Goal: Task Accomplishment & Management: Manage account settings

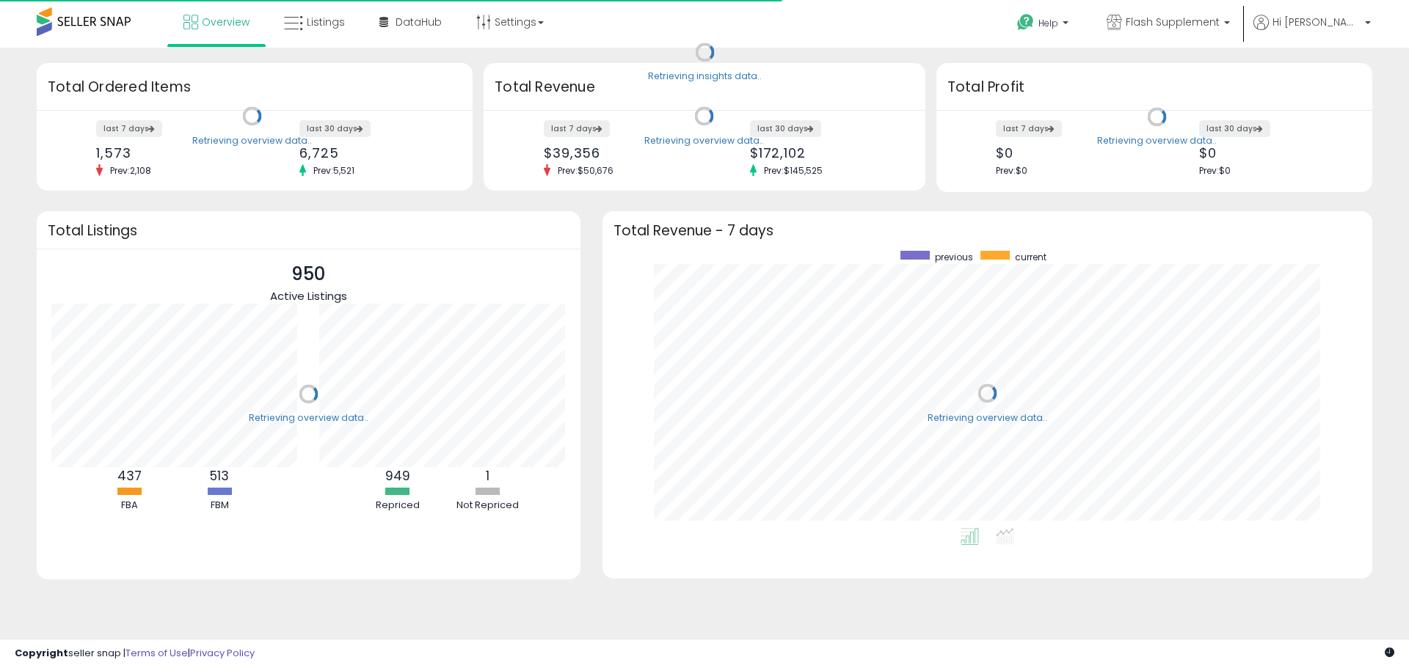
scroll to position [277, 740]
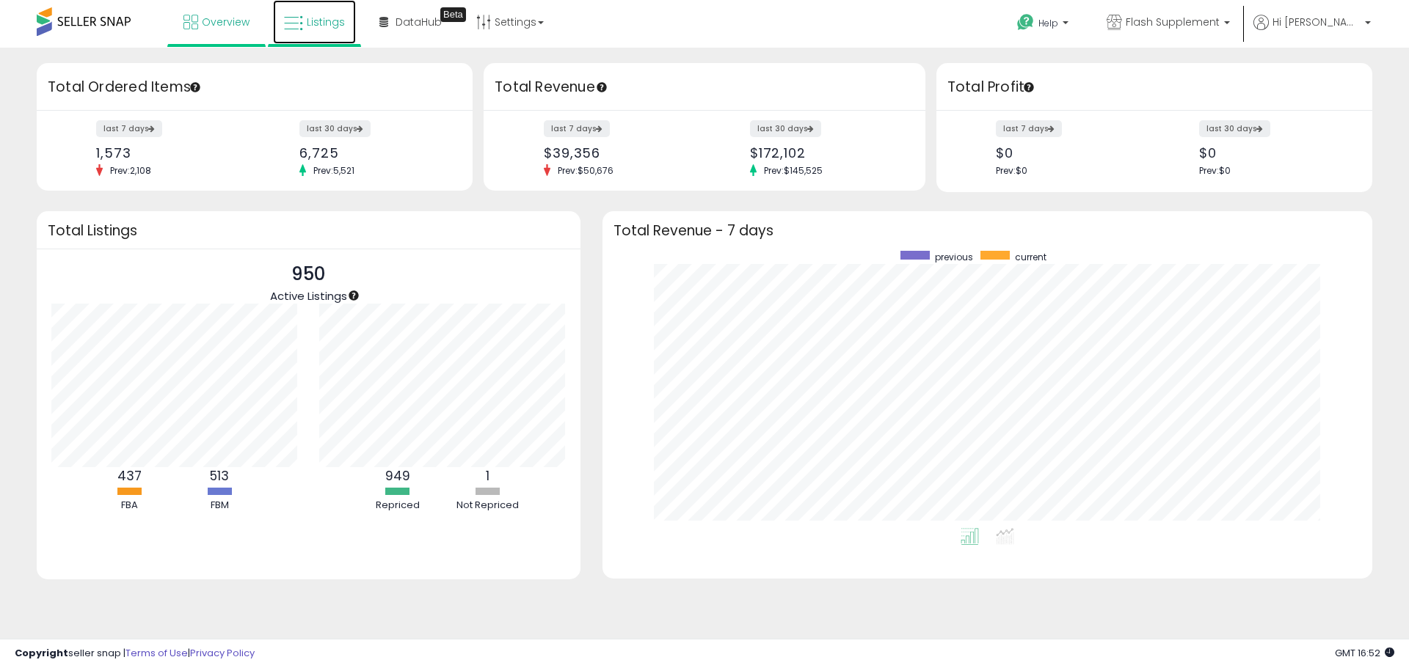
click at [336, 19] on span "Listings" at bounding box center [326, 22] width 38 height 15
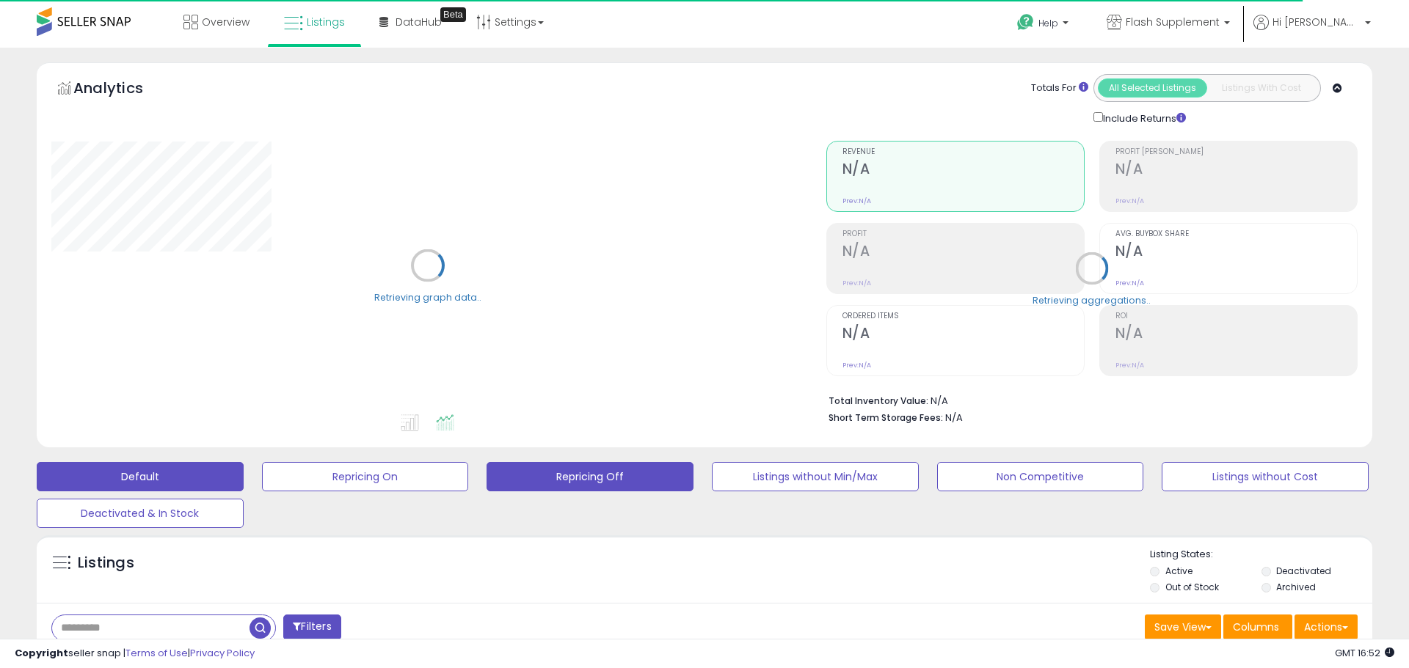
click at [610, 478] on button "Repricing Off" at bounding box center [589, 476] width 207 height 29
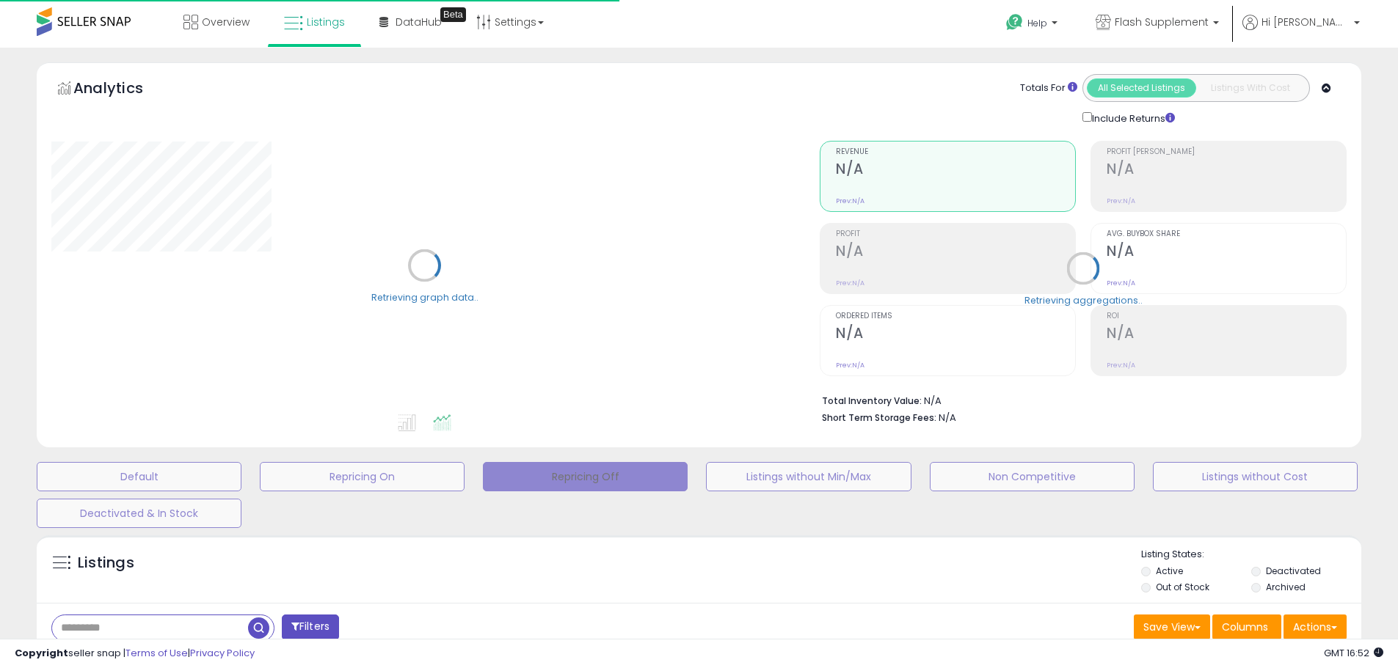
click at [610, 478] on button "Repricing Off" at bounding box center [585, 476] width 205 height 29
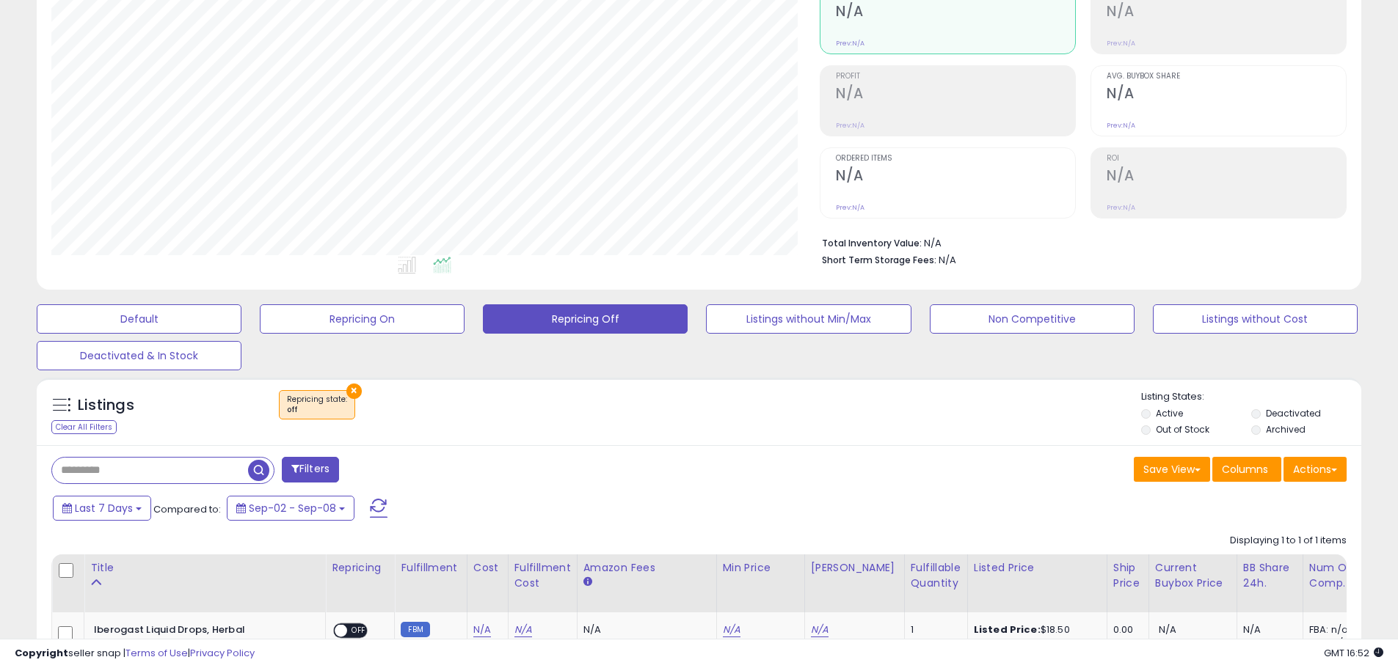
scroll to position [367, 0]
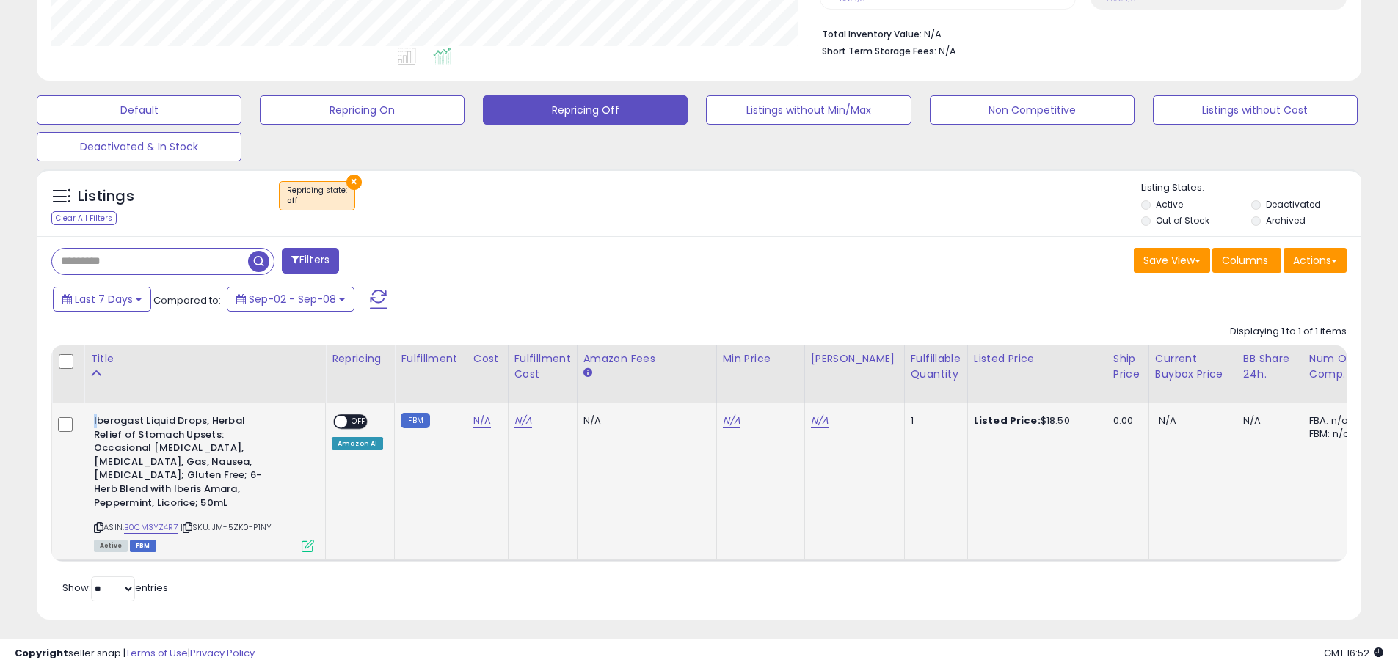
drag, startPoint x: 98, startPoint y: 422, endPoint x: 275, endPoint y: 507, distance: 196.9
click at [275, 507] on div "Iberogast Liquid Drops, Herbal Relief of Stomach Upsets: Occasional Indigestion…" at bounding box center [204, 464] width 220 height 99
click at [291, 496] on div "Iberogast Liquid Drops, Herbal Relief of Stomach Upsets: Occasional Indigestion…" at bounding box center [204, 464] width 220 height 99
drag, startPoint x: 90, startPoint y: 424, endPoint x: 362, endPoint y: 508, distance: 284.7
click at [254, 511] on td "Iberogast Liquid Drops, Herbal Relief of Stomach Upsets: Occasional Indigestion…" at bounding box center [204, 481] width 241 height 157
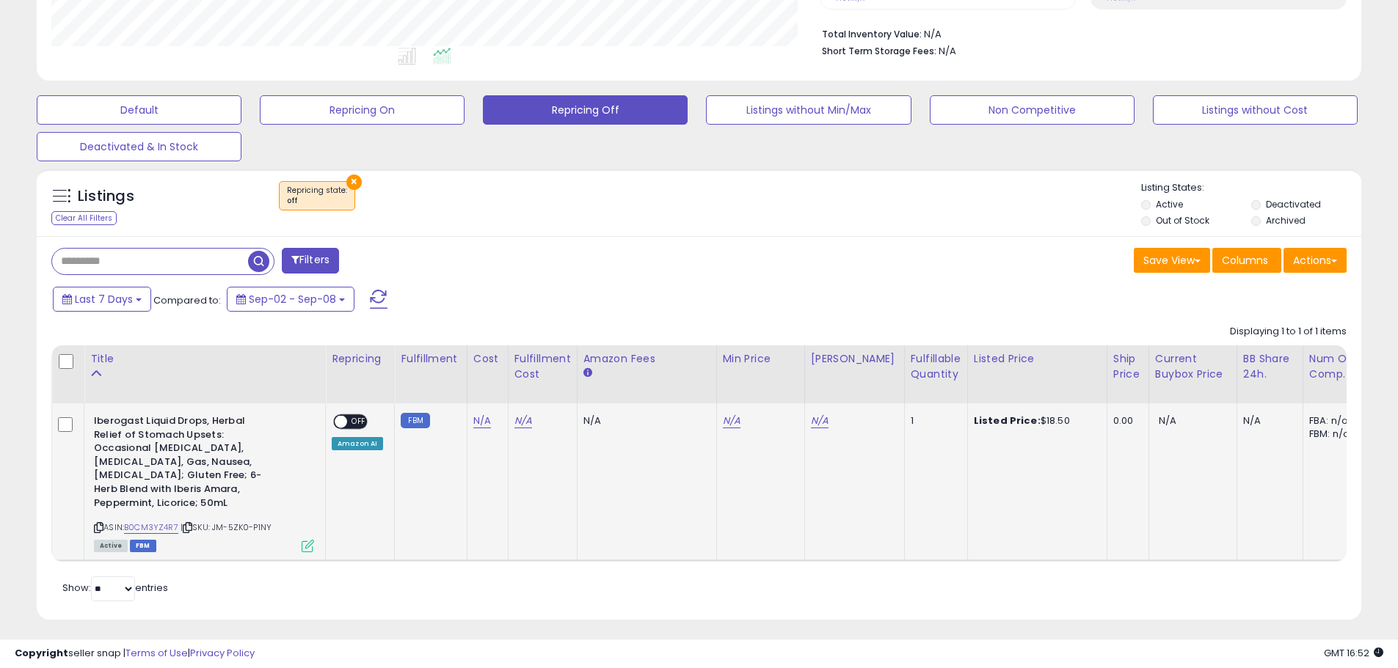
click at [413, 508] on td "FBM" at bounding box center [431, 481] width 72 height 157
click at [723, 415] on link "N/A" at bounding box center [732, 421] width 18 height 15
drag, startPoint x: 674, startPoint y: 395, endPoint x: 574, endPoint y: 387, distance: 100.8
click at [574, 387] on table "Title Repricing" at bounding box center [1097, 454] width 2093 height 216
type input "**"
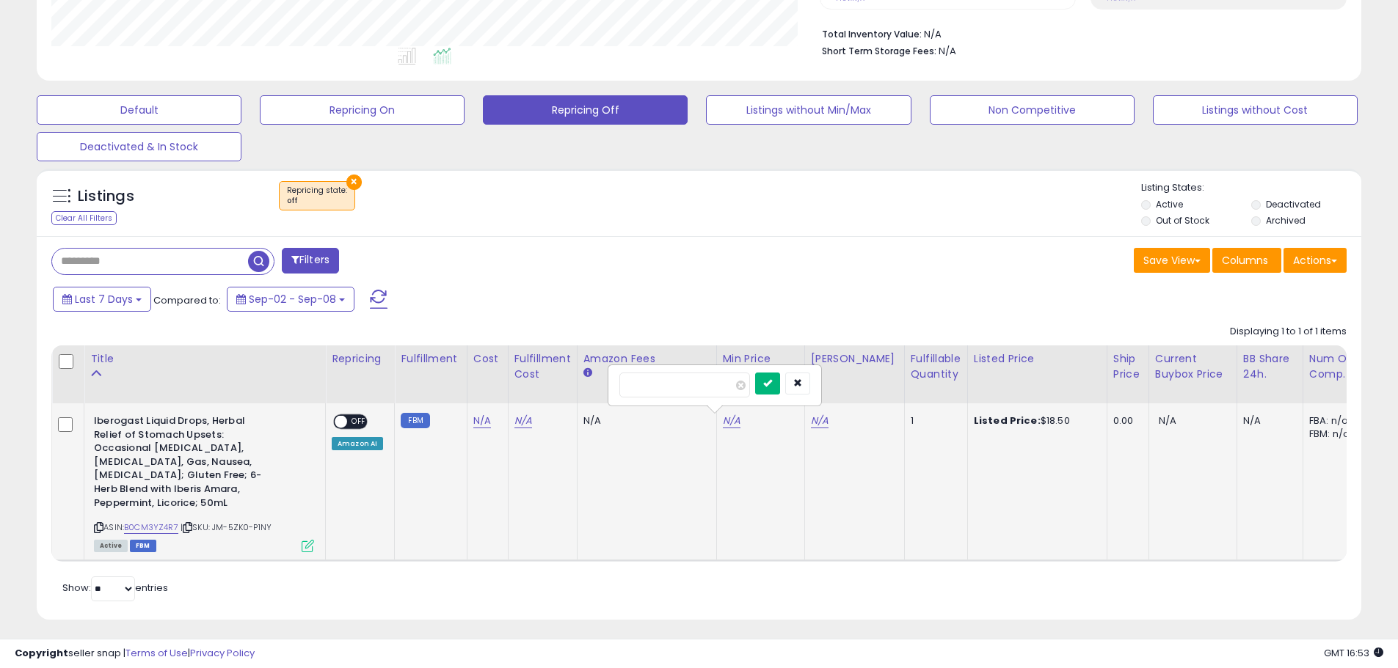
drag, startPoint x: 781, startPoint y: 390, endPoint x: 799, endPoint y: 399, distance: 20.7
click at [780, 390] on button "submit" at bounding box center [767, 384] width 25 height 22
click at [813, 420] on link "N/A" at bounding box center [820, 421] width 18 height 15
type input "**"
click at [868, 376] on button "submit" at bounding box center [855, 384] width 25 height 22
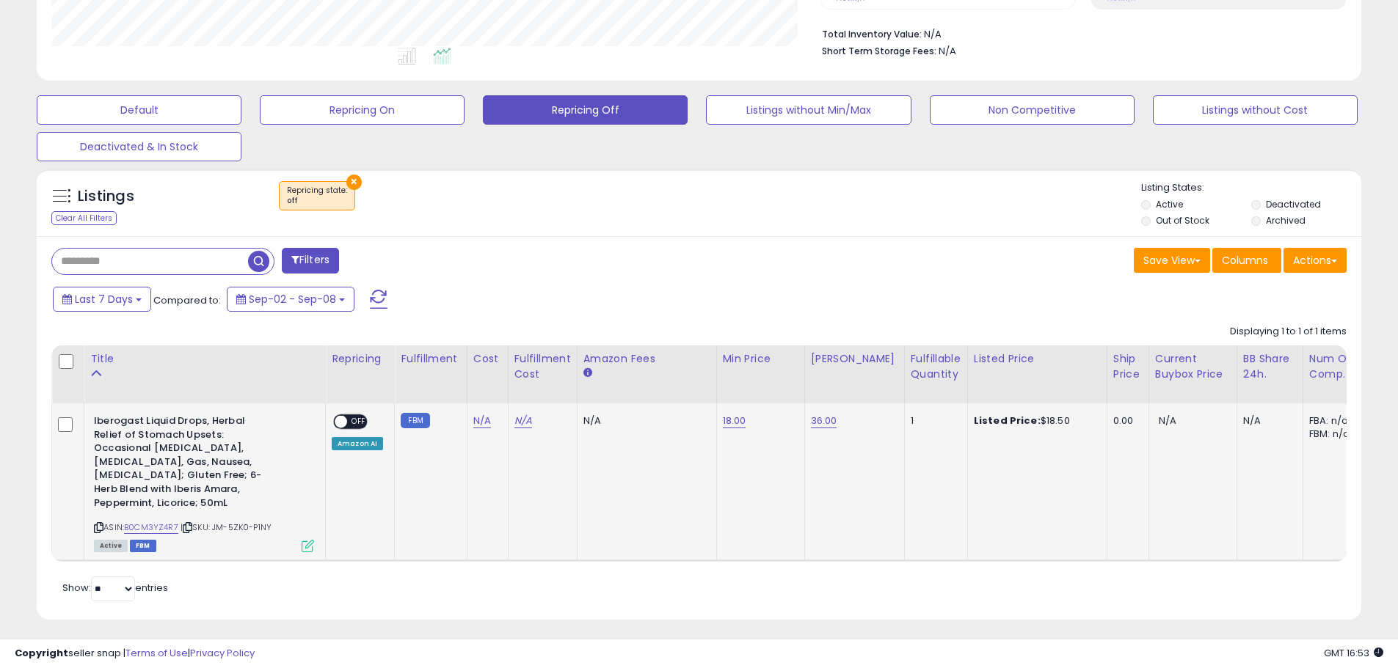
click at [339, 420] on span at bounding box center [341, 422] width 12 height 12
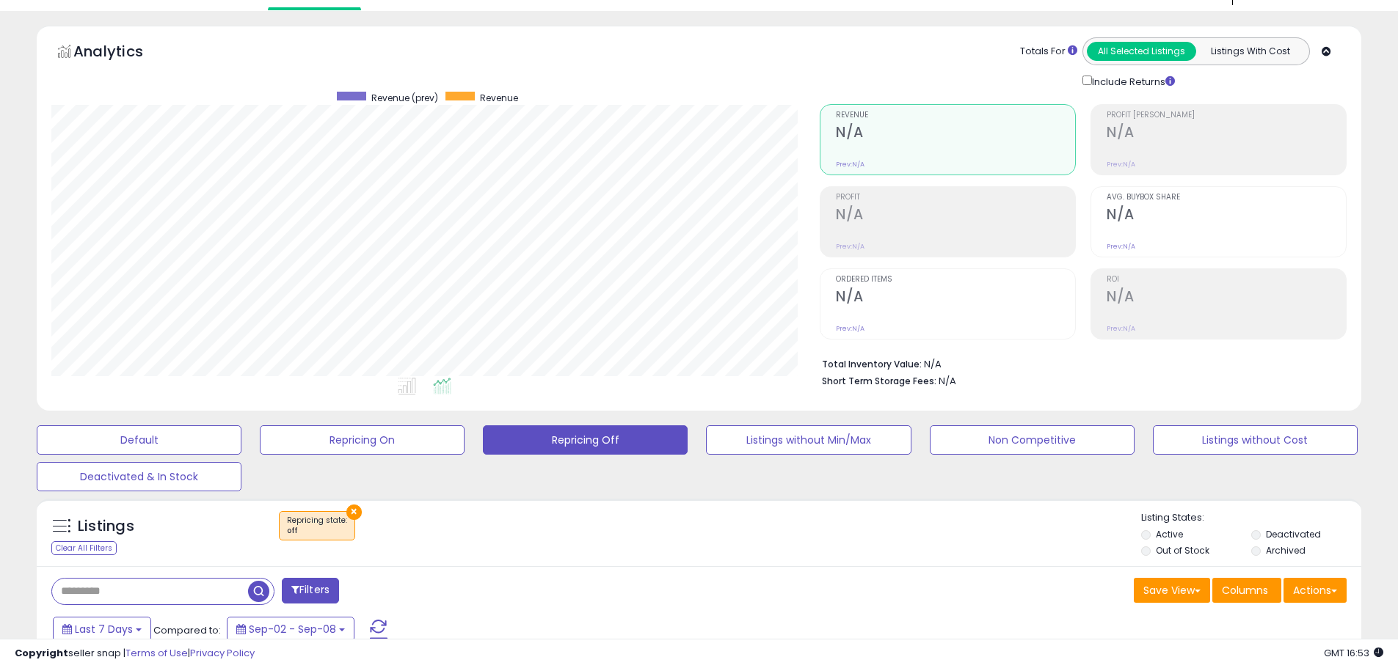
scroll to position [0, 0]
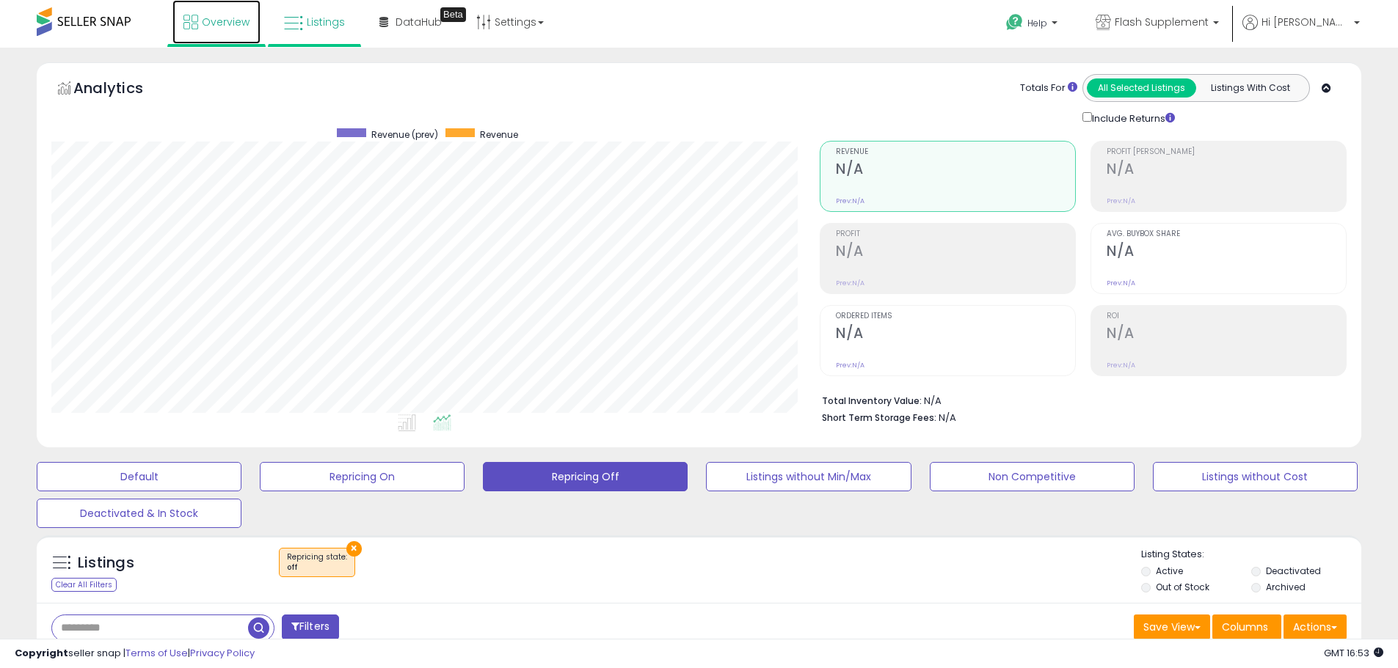
click at [218, 12] on link "Overview" at bounding box center [216, 22] width 88 height 44
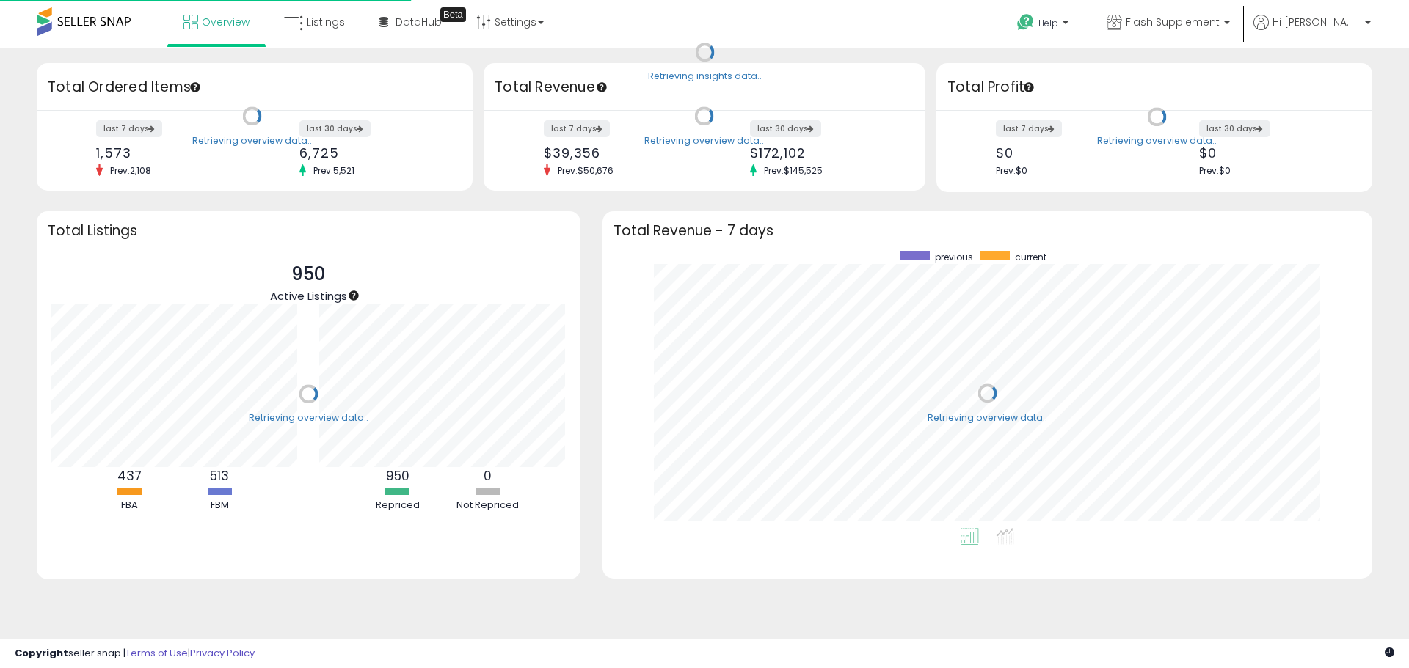
scroll to position [277, 740]
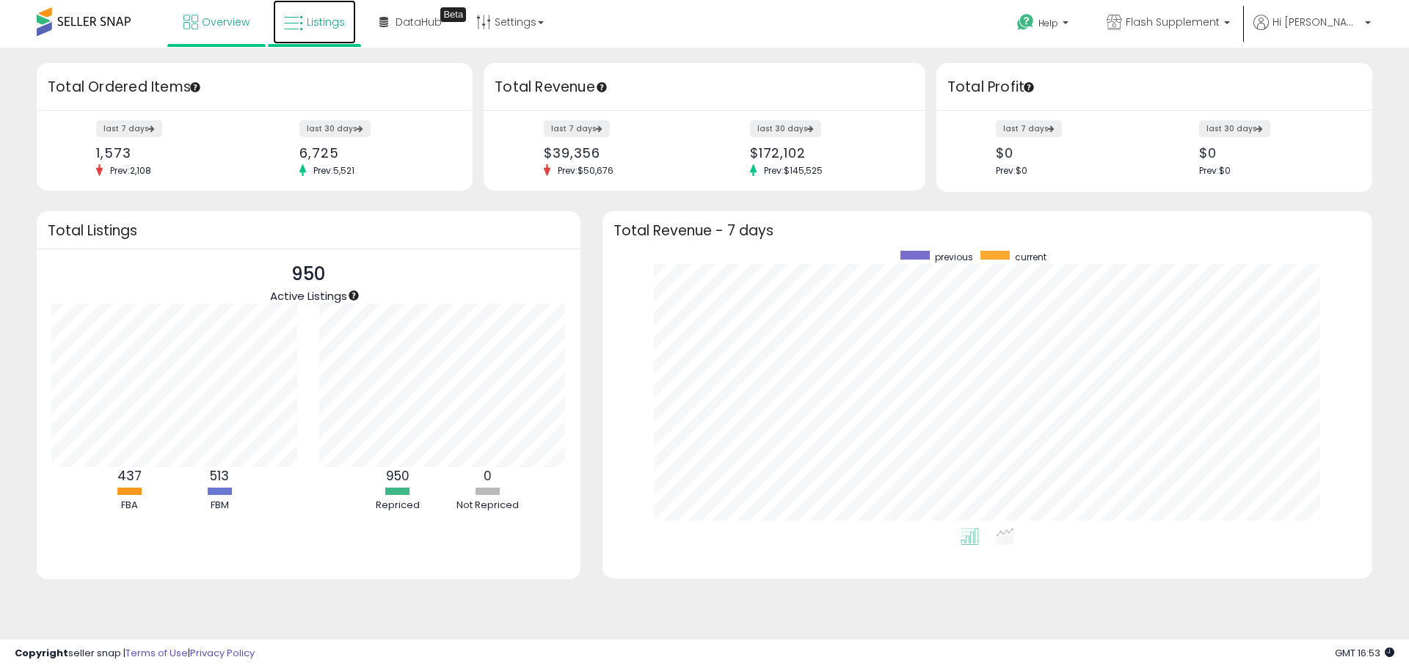
click at [315, 26] on span "Listings" at bounding box center [326, 22] width 38 height 15
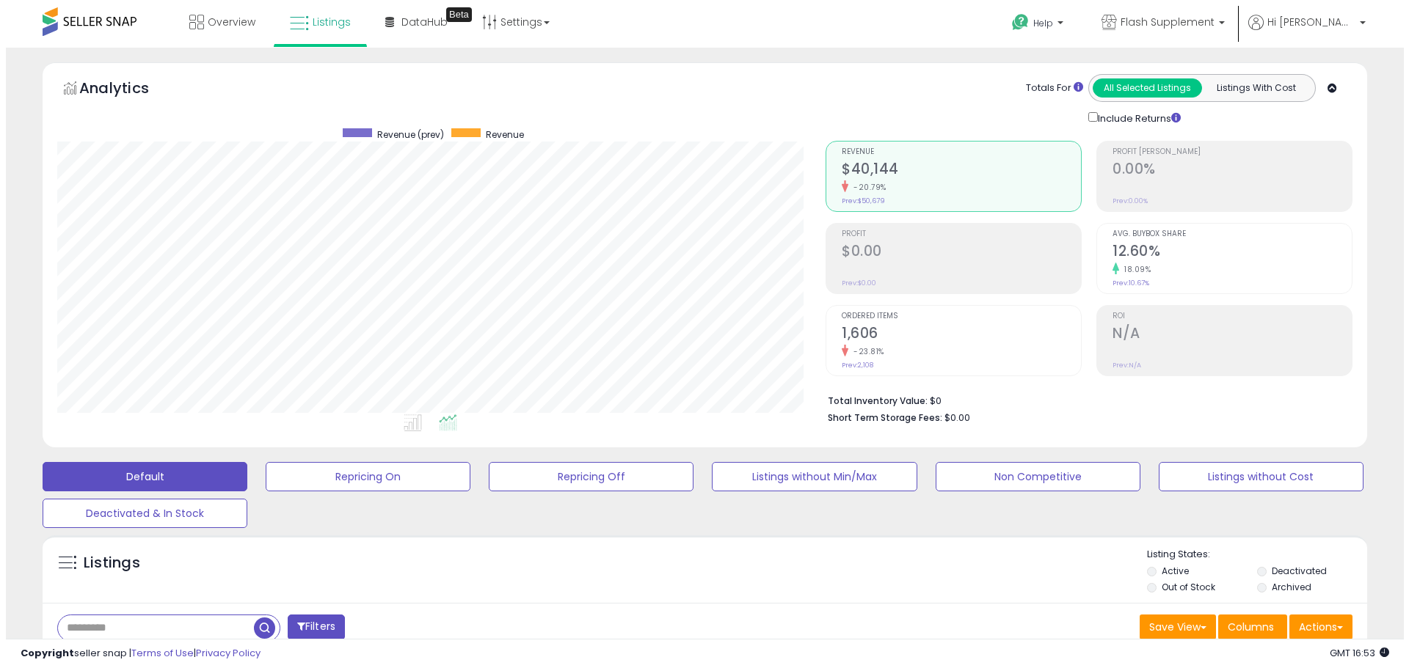
scroll to position [301, 768]
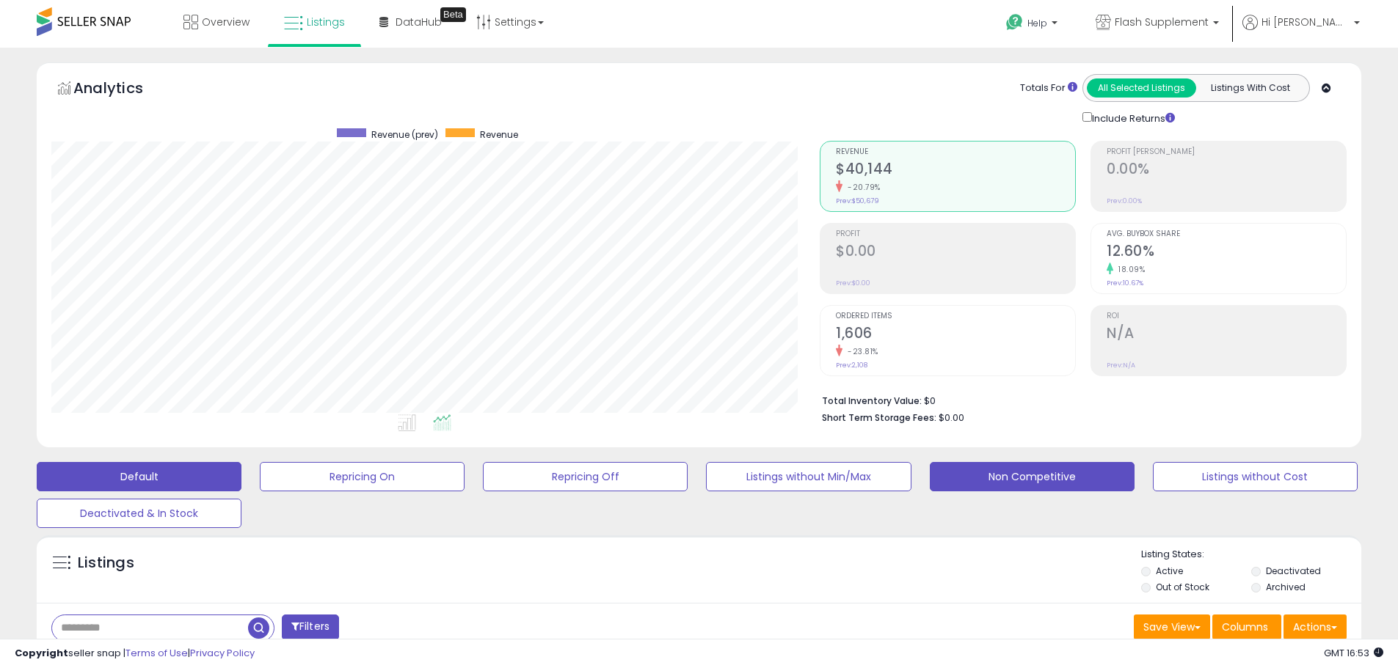
click at [1012, 474] on button "Non Competitive" at bounding box center [1032, 476] width 205 height 29
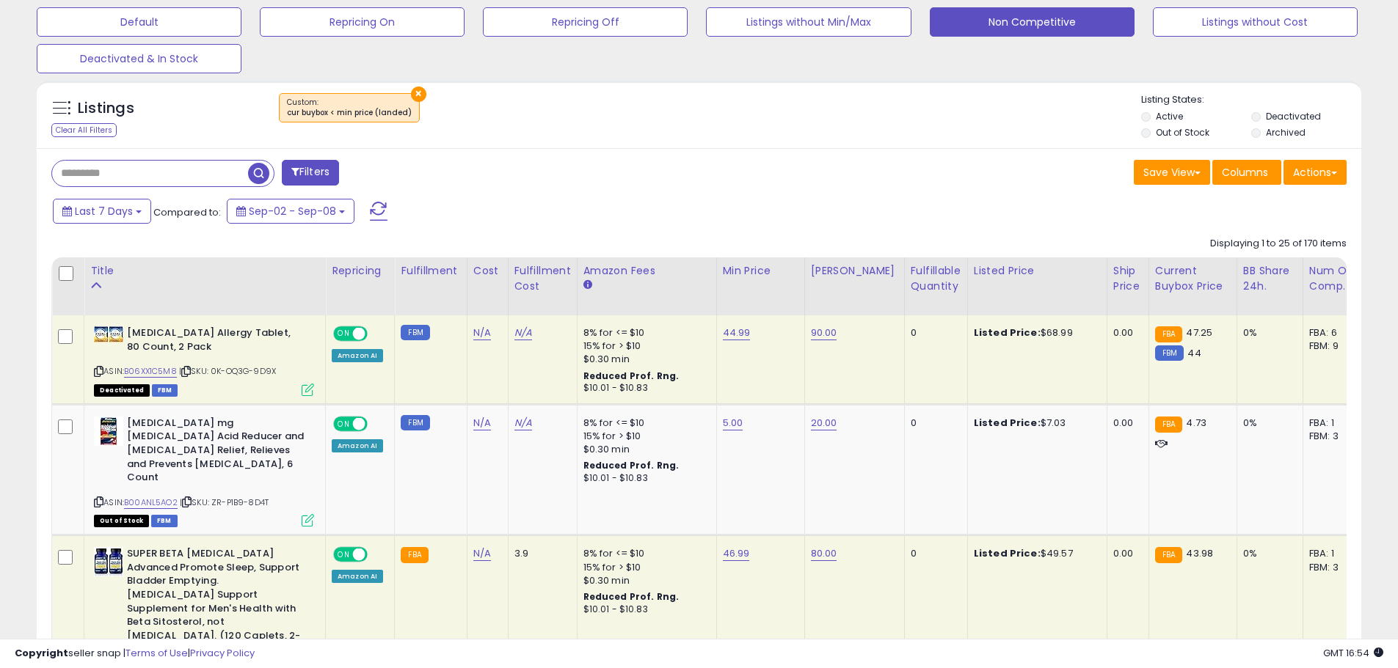
scroll to position [293, 0]
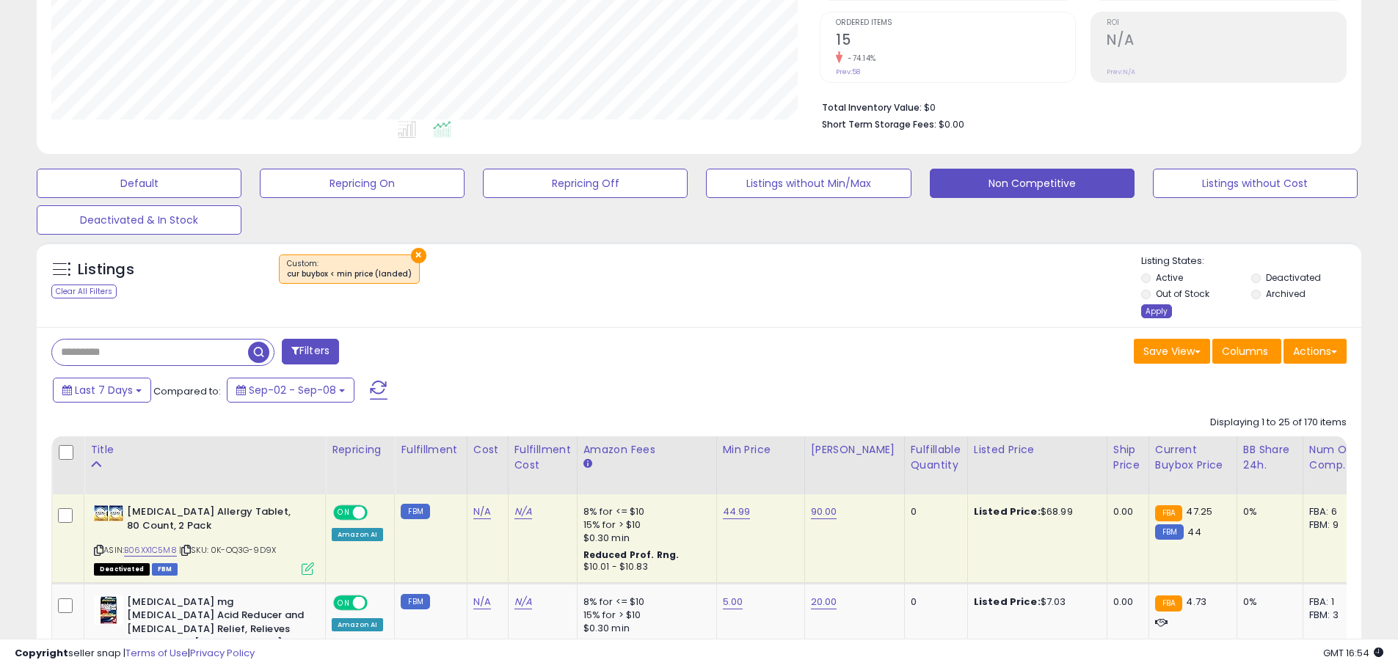
click at [1158, 310] on div "Apply" at bounding box center [1156, 311] width 31 height 14
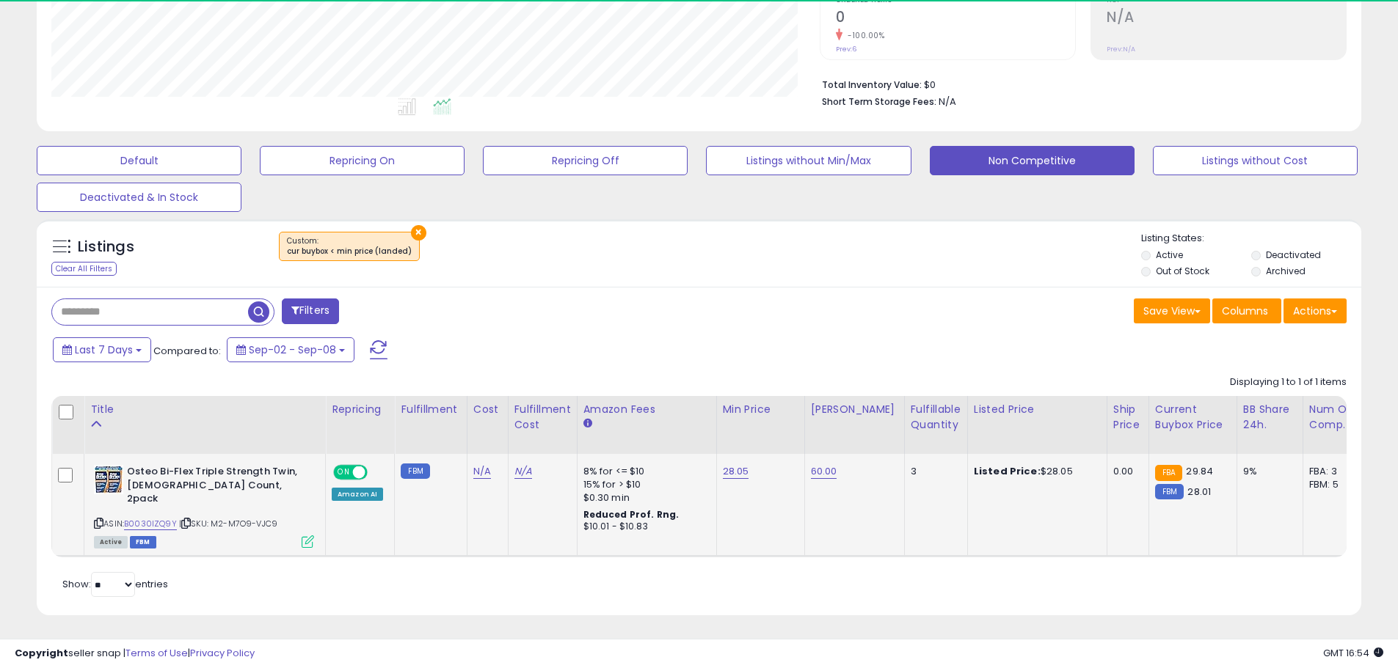
scroll to position [301, 768]
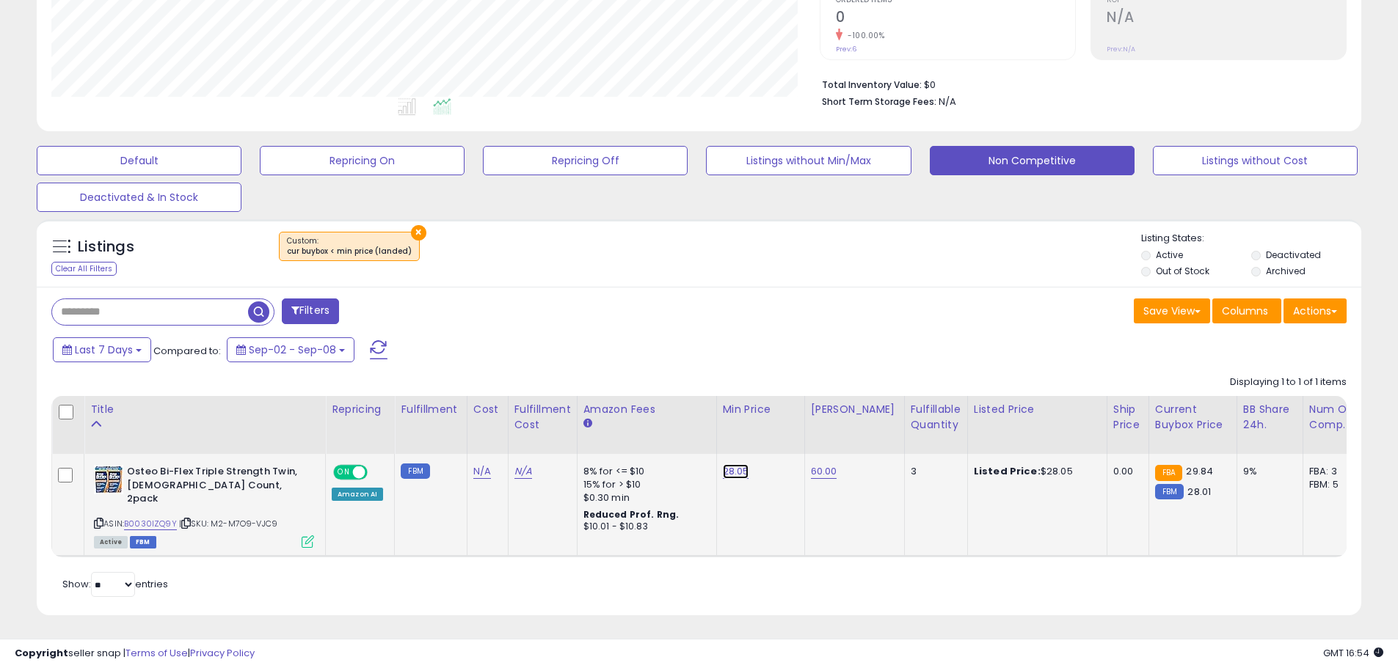
click at [724, 472] on link "28.05" at bounding box center [736, 471] width 26 height 15
click at [655, 432] on input "*****" at bounding box center [689, 435] width 131 height 25
type input "*****"
click at [776, 433] on icon "submit" at bounding box center [771, 433] width 9 height 9
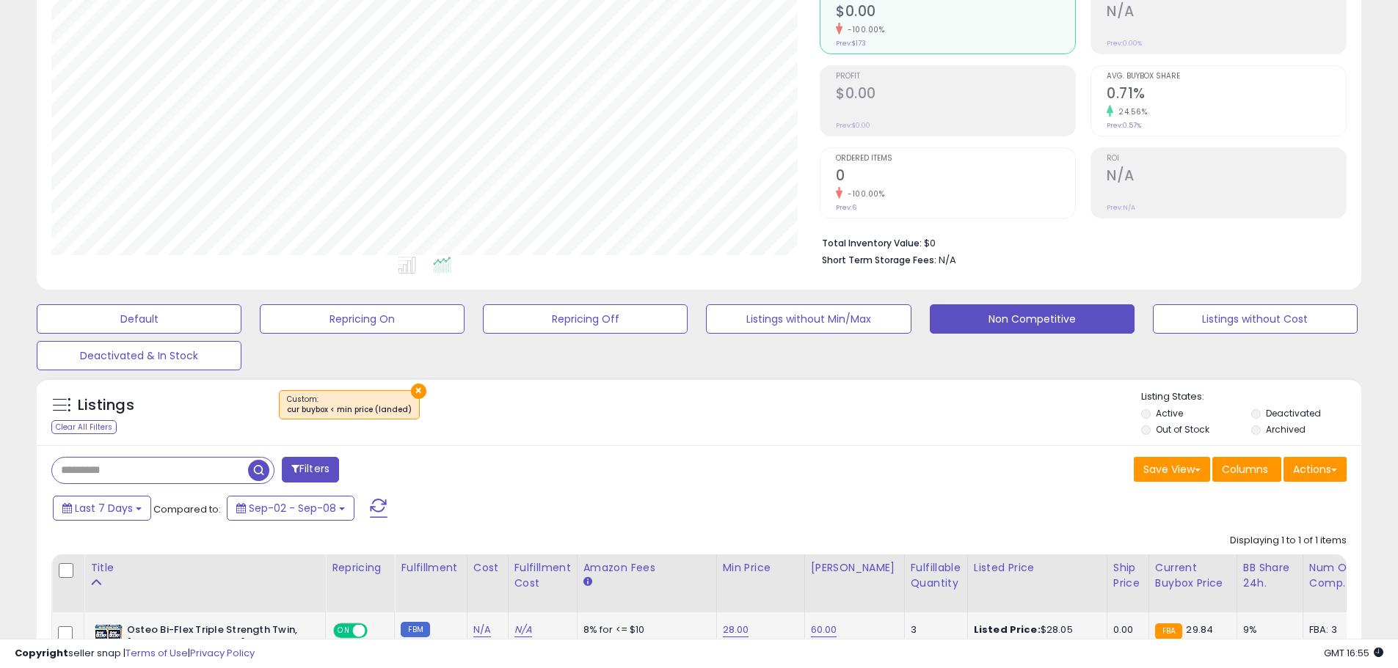
scroll to position [0, 0]
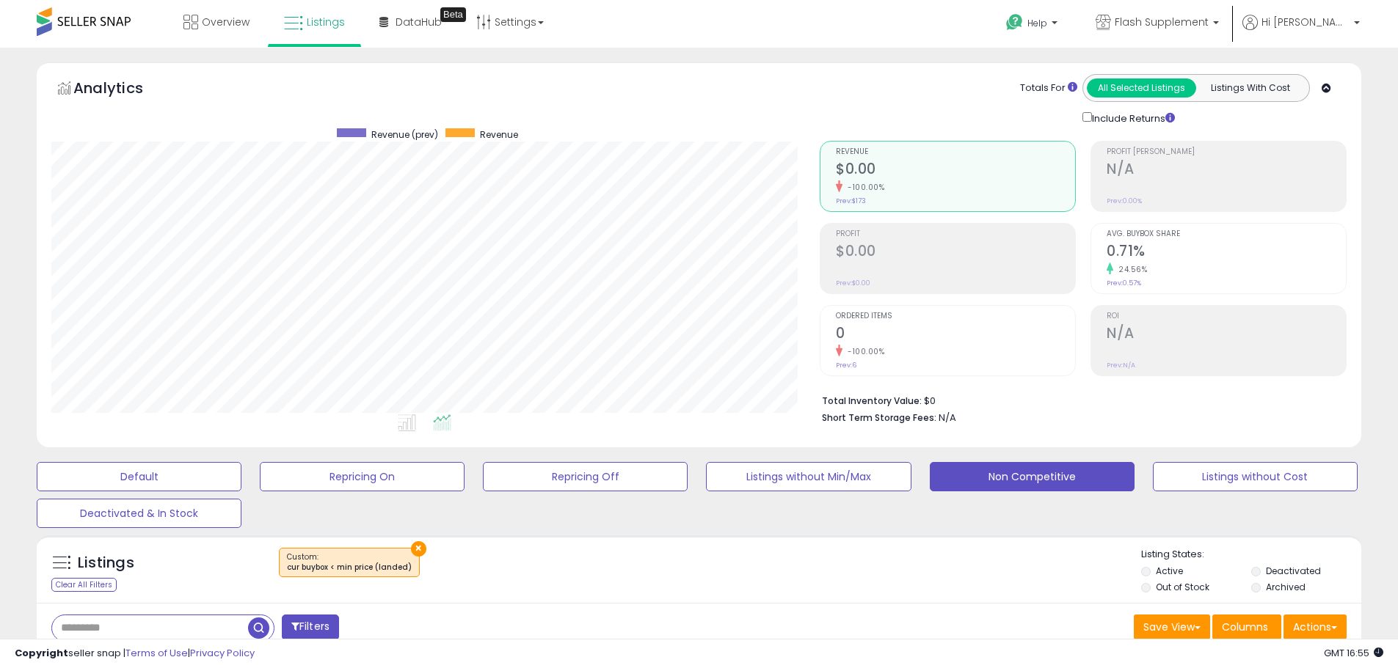
click at [227, 54] on div "**********" at bounding box center [699, 517] width 1398 height 939
click at [216, 32] on link "Overview" at bounding box center [216, 22] width 88 height 44
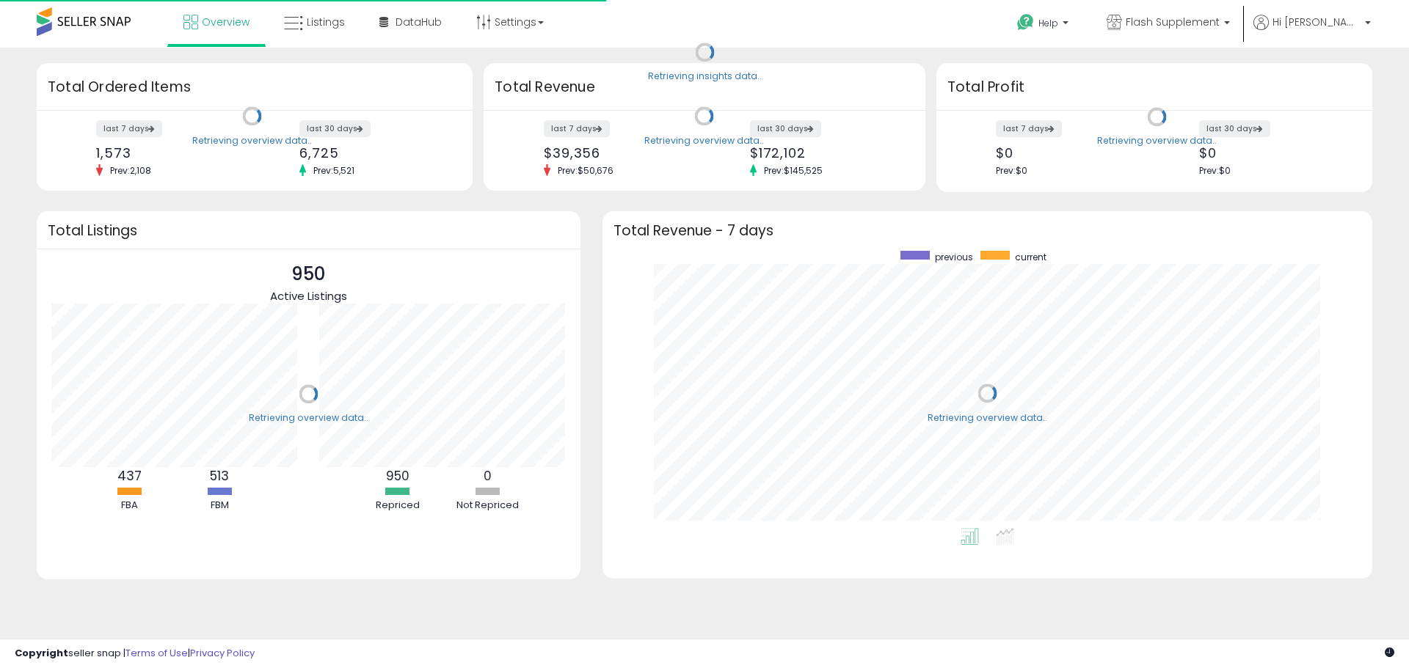
scroll to position [277, 740]
